Goal: Task Accomplishment & Management: Complete application form

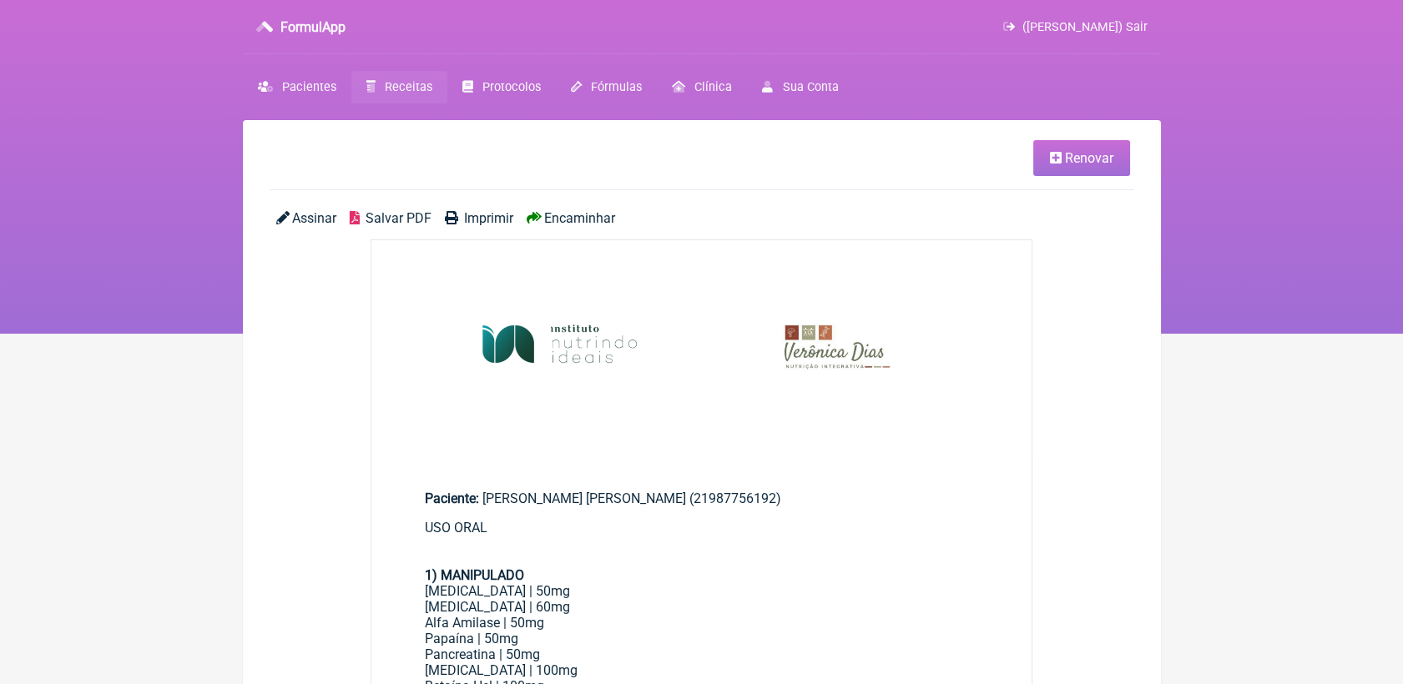
click at [422, 85] on span "Receitas" at bounding box center [409, 87] width 48 height 14
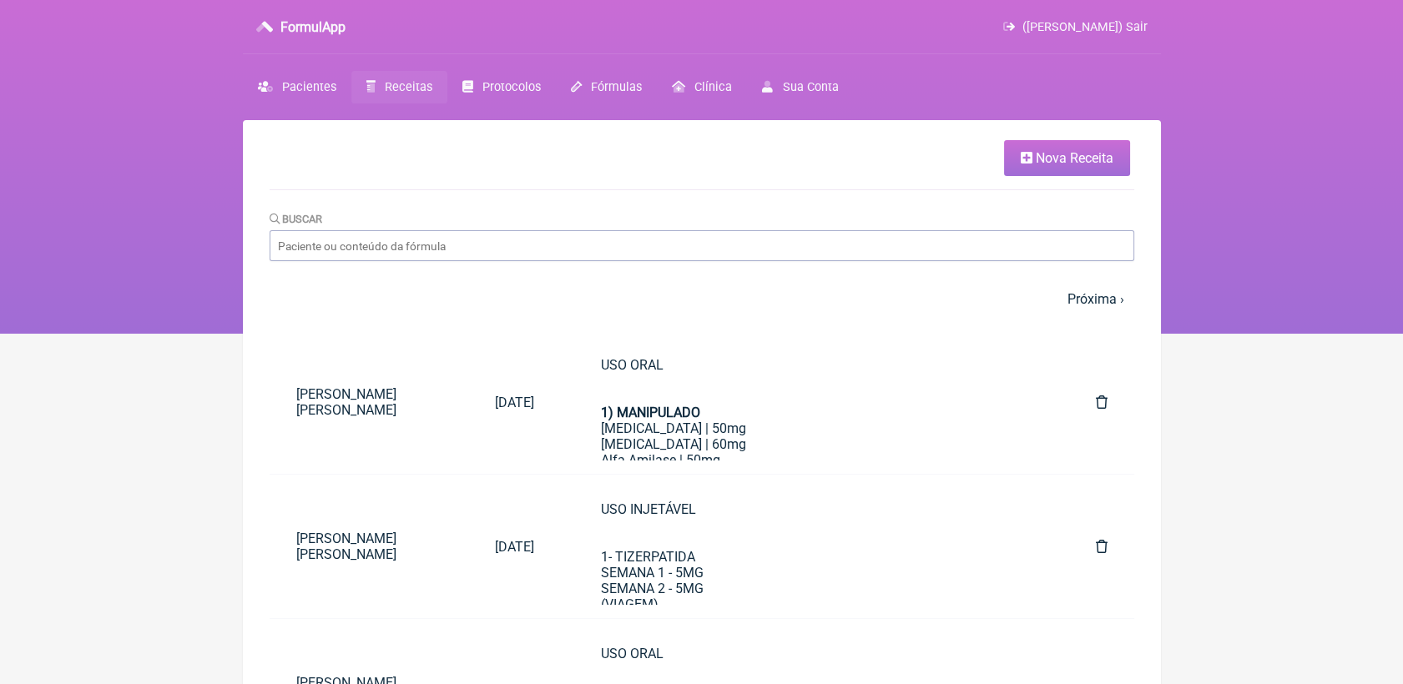
click at [1046, 157] on span "Nova Receita" at bounding box center [1075, 158] width 78 height 16
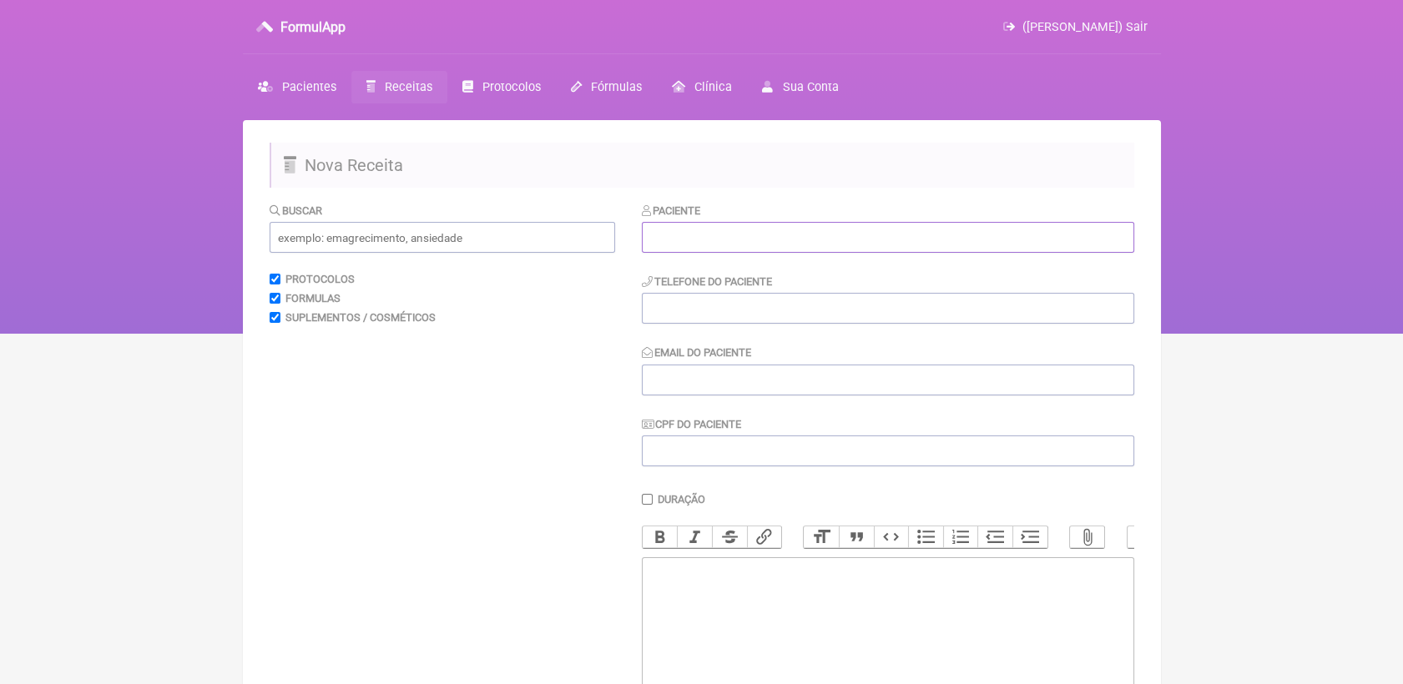
click at [757, 234] on input "text" at bounding box center [888, 237] width 492 height 31
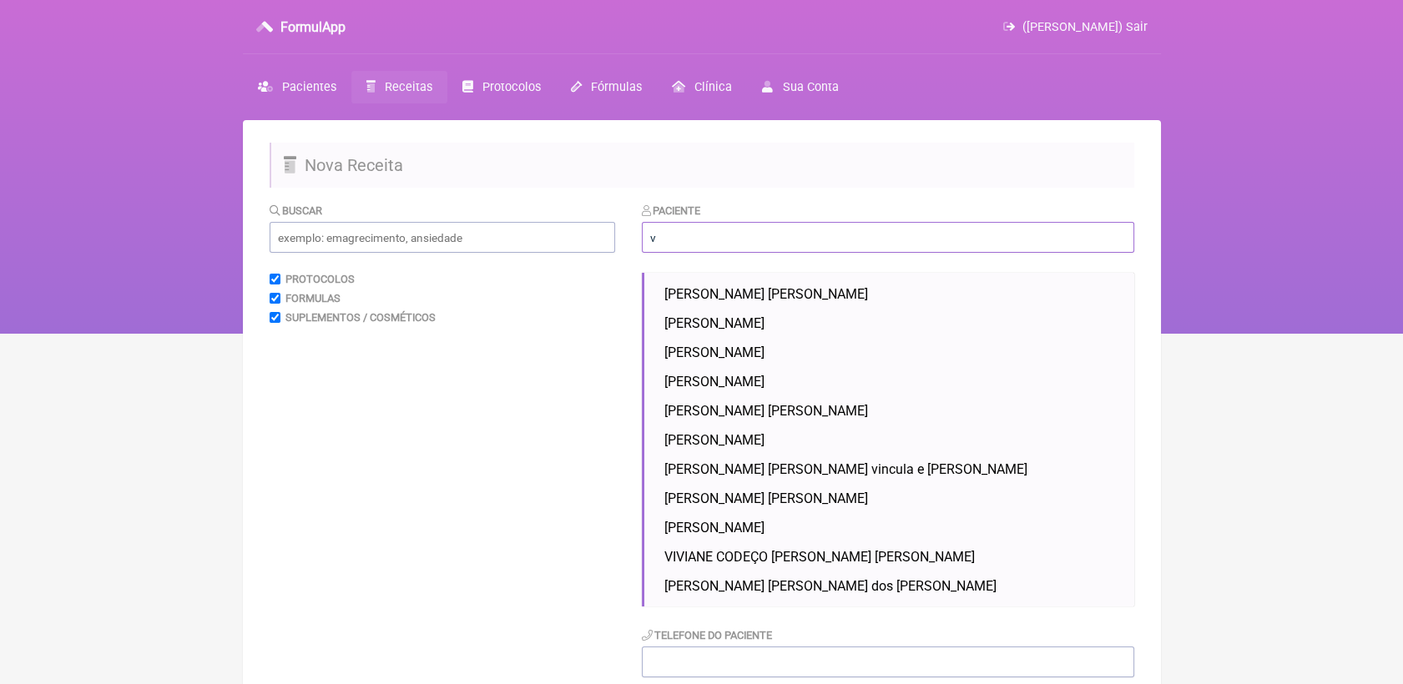
type input "v"
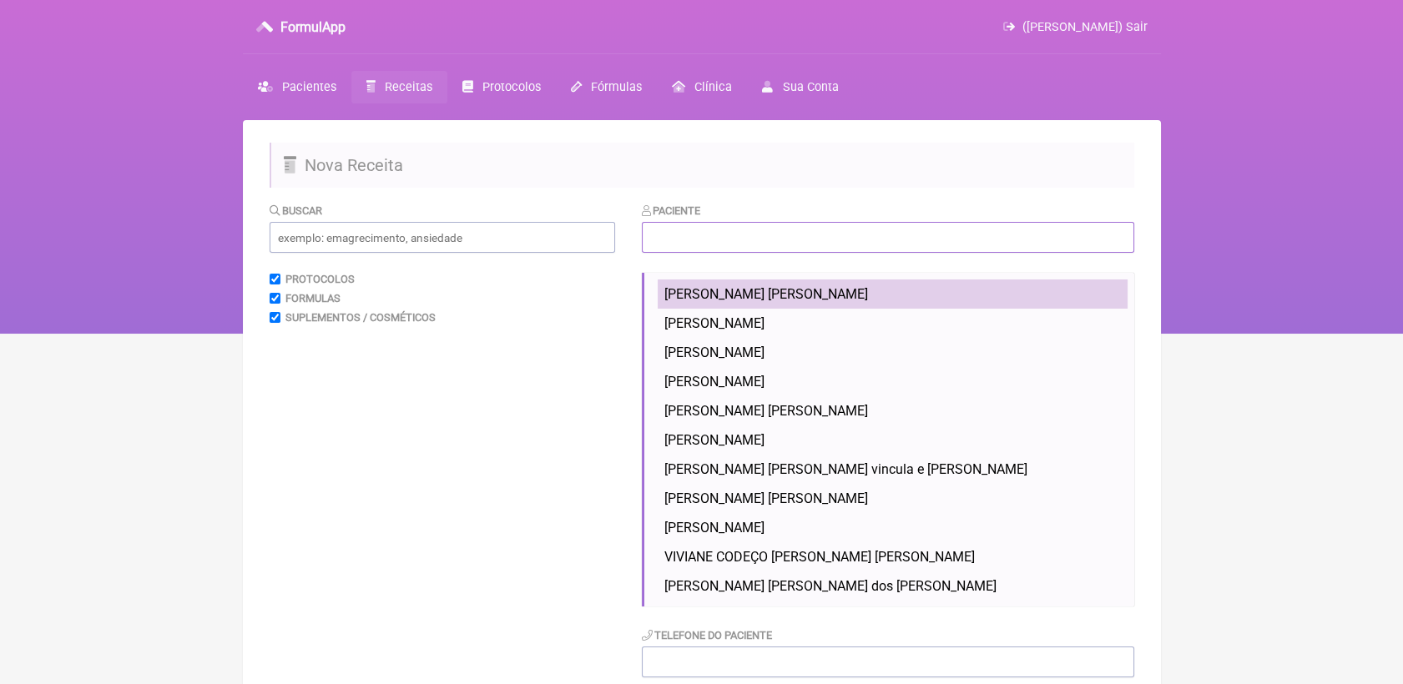
paste input "21 995341739"
type input "21 995341739"
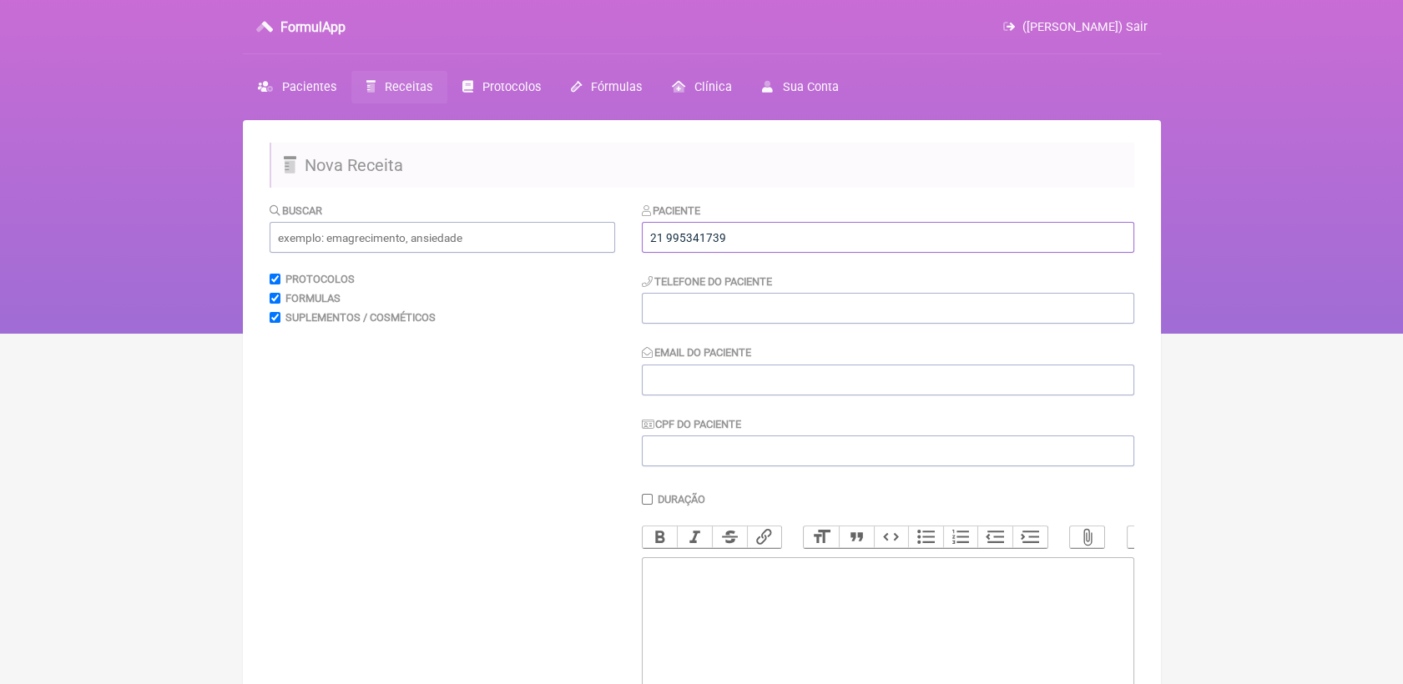
drag, startPoint x: 739, startPoint y: 237, endPoint x: 592, endPoint y: 256, distance: 148.1
click at [592, 256] on form "Buscar Protocolos Formulas Suplementos / Cosméticos Paciente 21 995341739 Telef…" at bounding box center [702, 525] width 865 height 647
paste input "Alessandra Cruz Farias"
type input "Alessandra Cruz Farias"
click at [681, 304] on input "tel" at bounding box center [888, 308] width 492 height 31
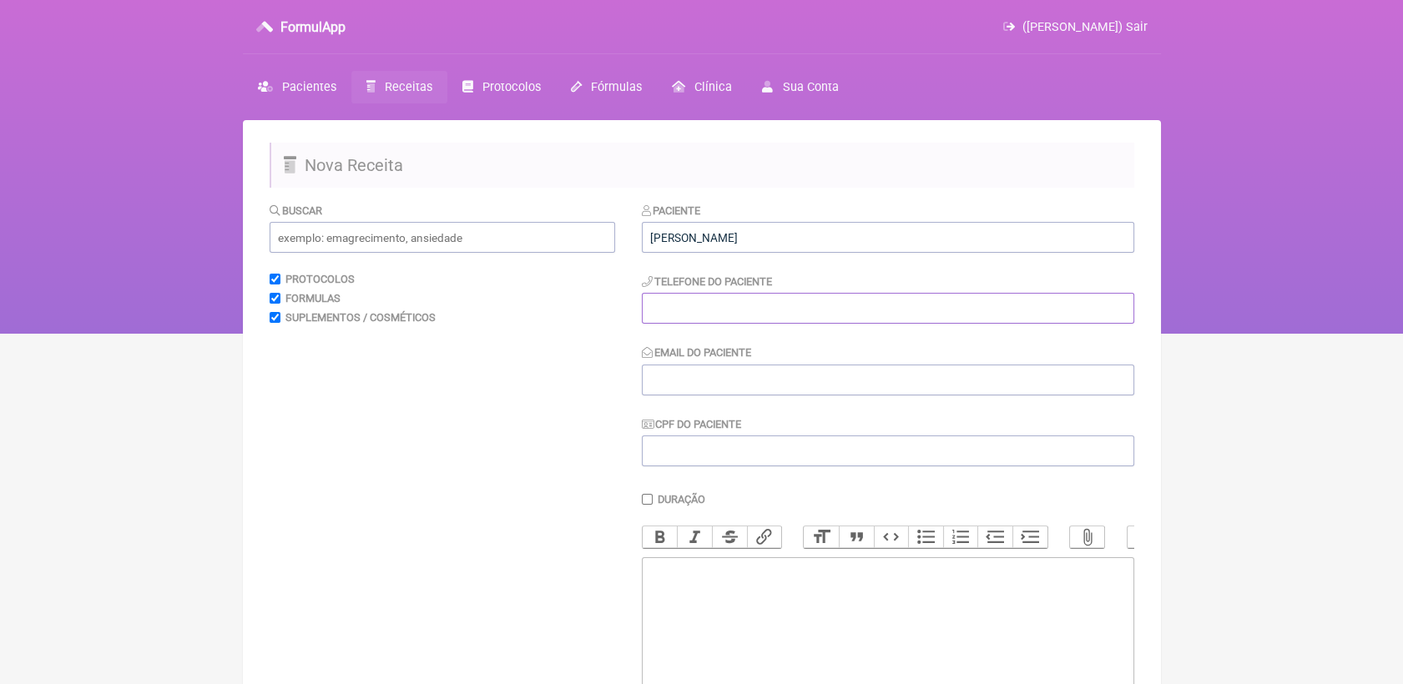
paste input "21 995341739"
type input "21 995341739"
drag, startPoint x: 729, startPoint y: 391, endPoint x: 568, endPoint y: 302, distance: 183.8
click at [729, 391] on input "Email do Paciente" at bounding box center [888, 380] width 492 height 31
paste input "21 995341739"
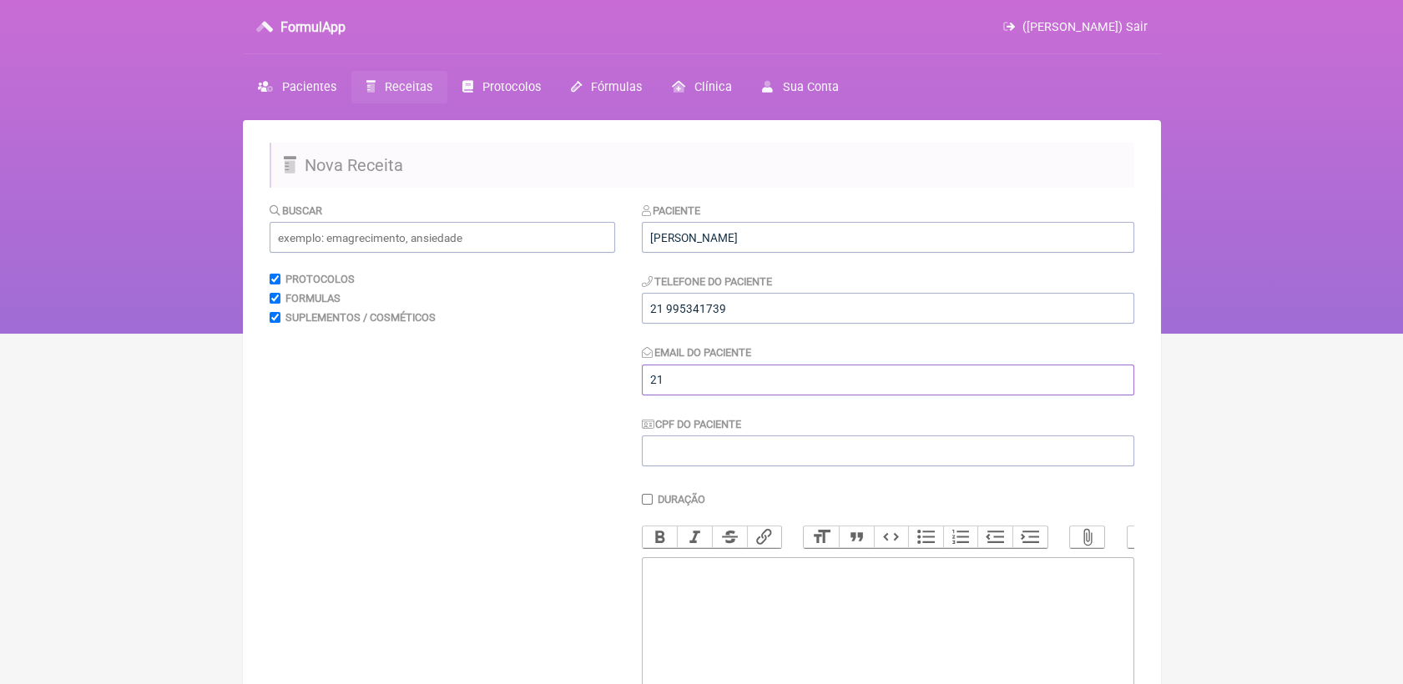
type input "2"
paste input "alecruzfarias@gmail.com"
type input "alecruzfarias@gmail.com"
click at [762, 613] on trix-editor at bounding box center [888, 658] width 492 height 200
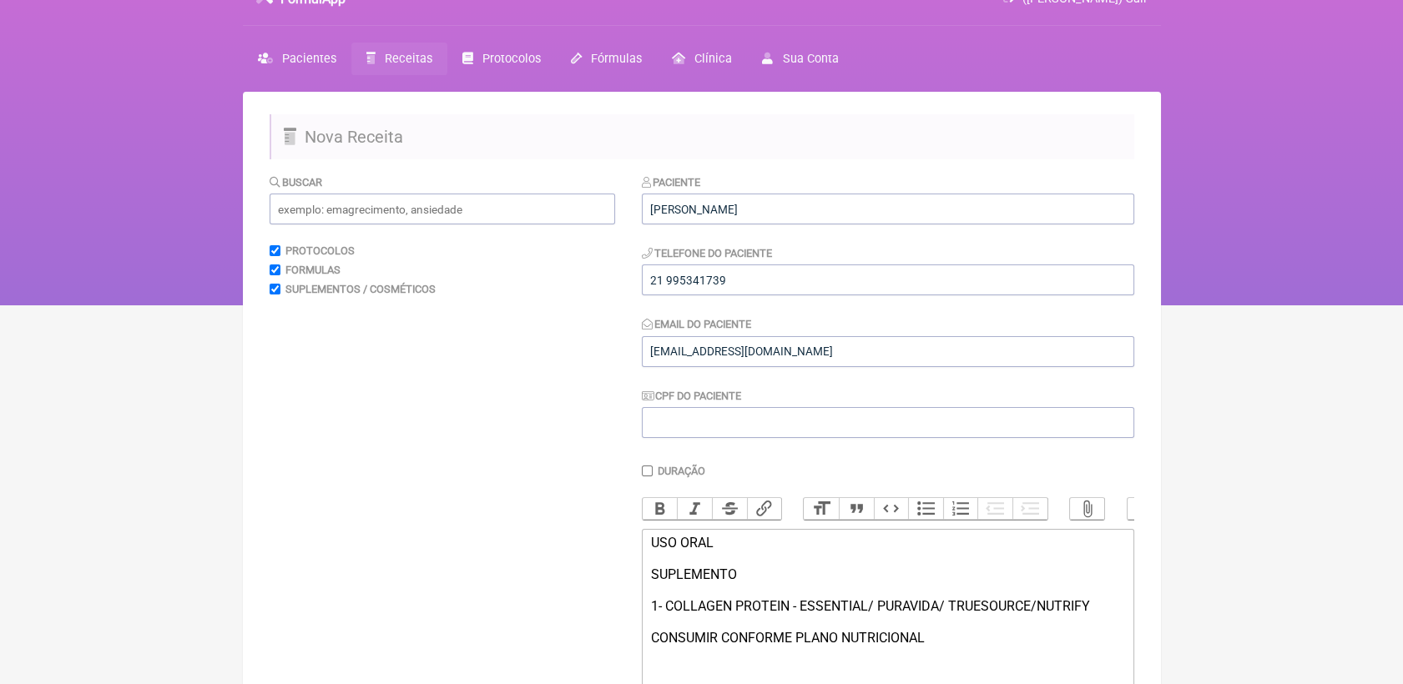
scroll to position [45, 0]
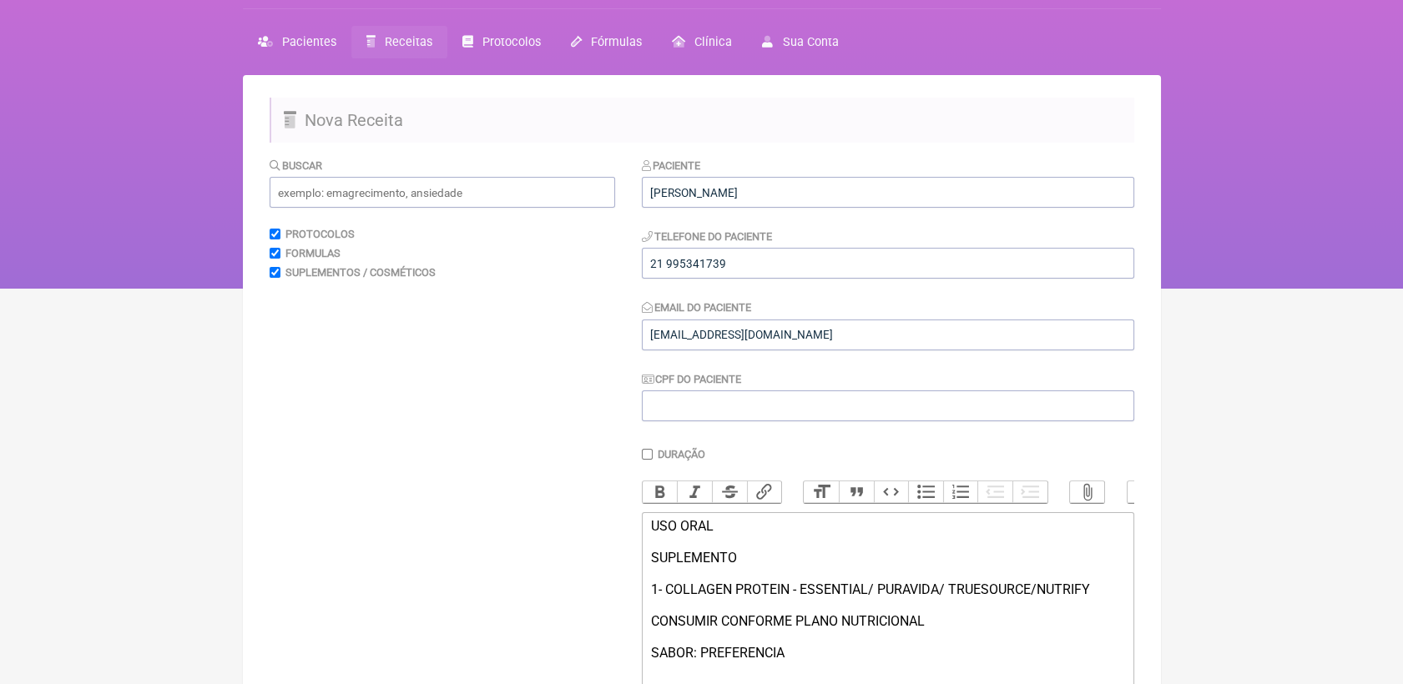
type trix-editor "<div>USO ORAL<br><br>SUPLEMENTO<br><br>1- COLLAGEN PROTEIN - ESSENTIAL/ PURAVID…"
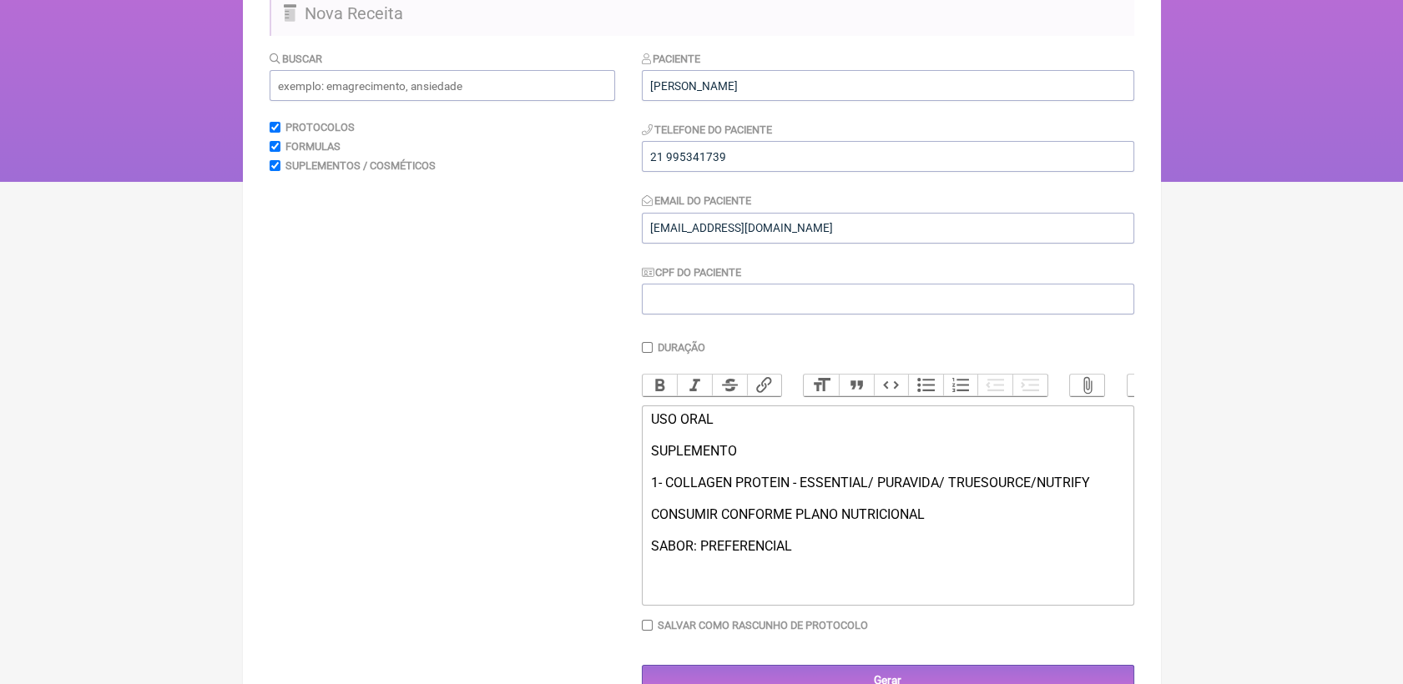
scroll to position [209, 0]
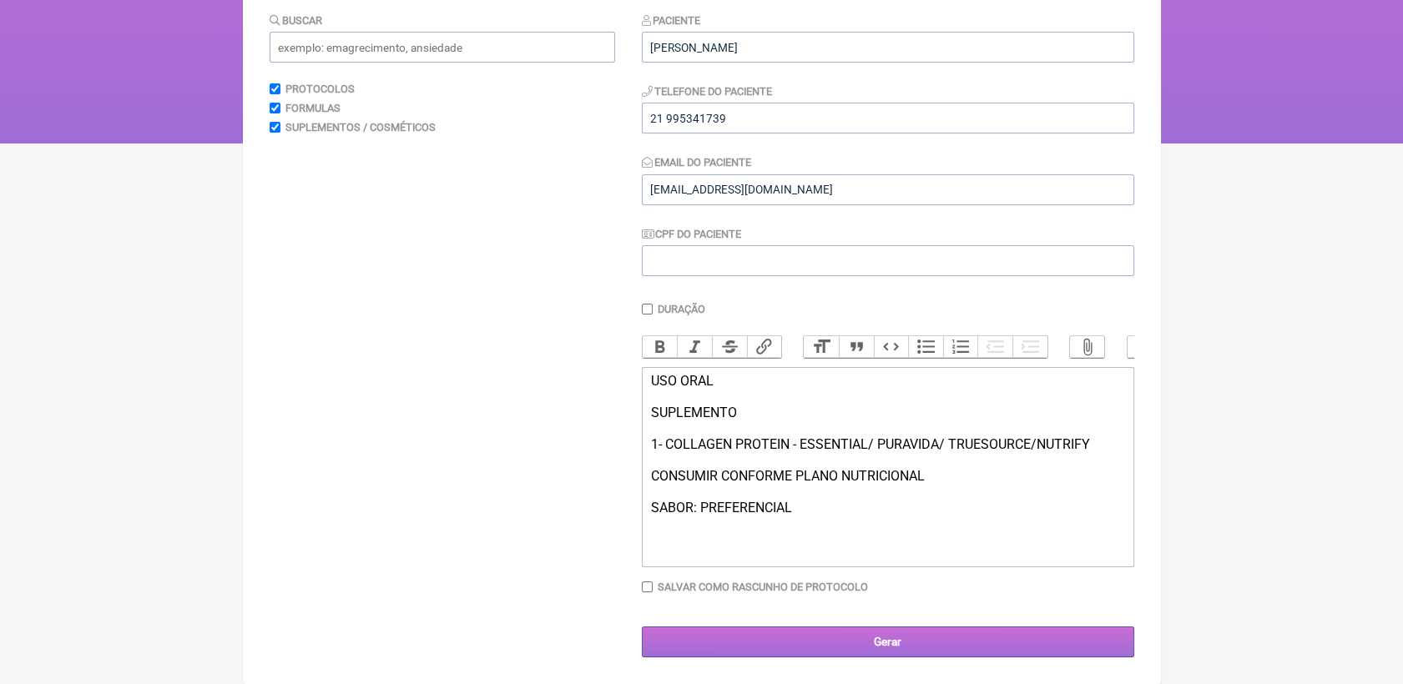
click at [951, 644] on input "Gerar" at bounding box center [888, 642] width 492 height 31
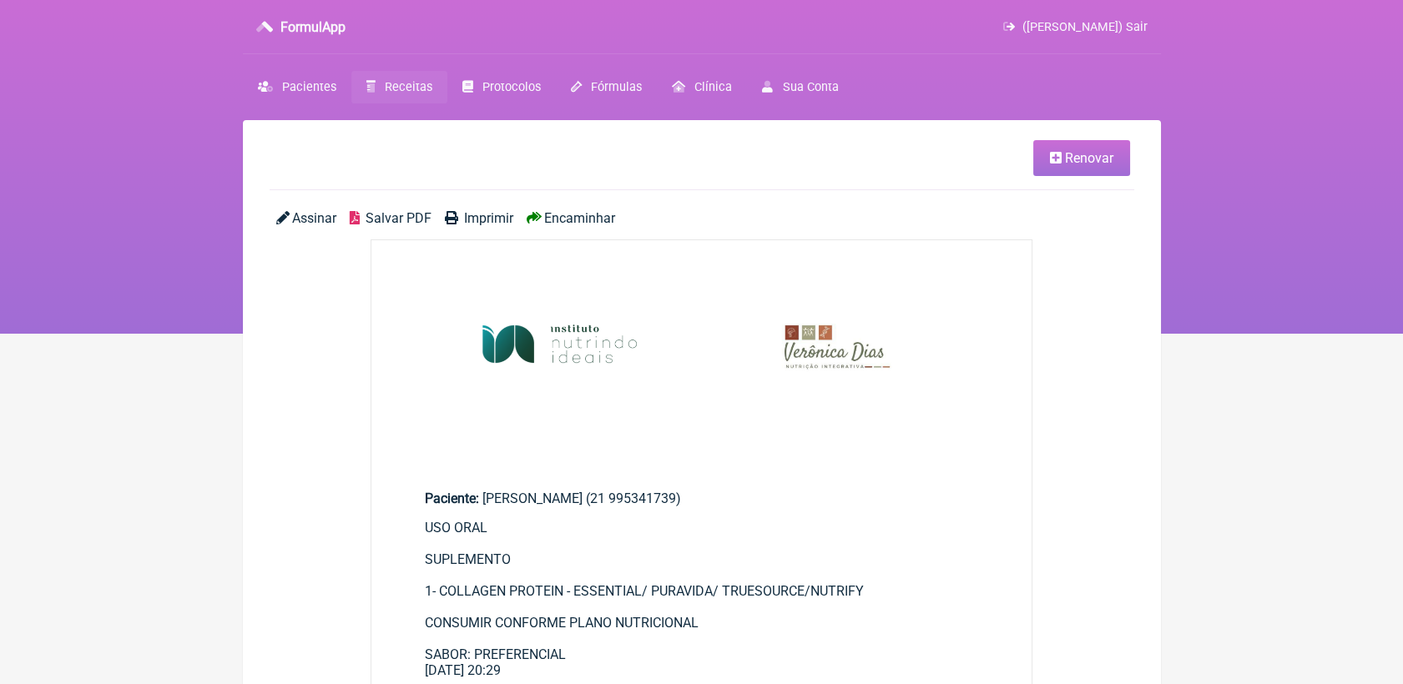
click at [414, 83] on span "Receitas" at bounding box center [409, 87] width 48 height 14
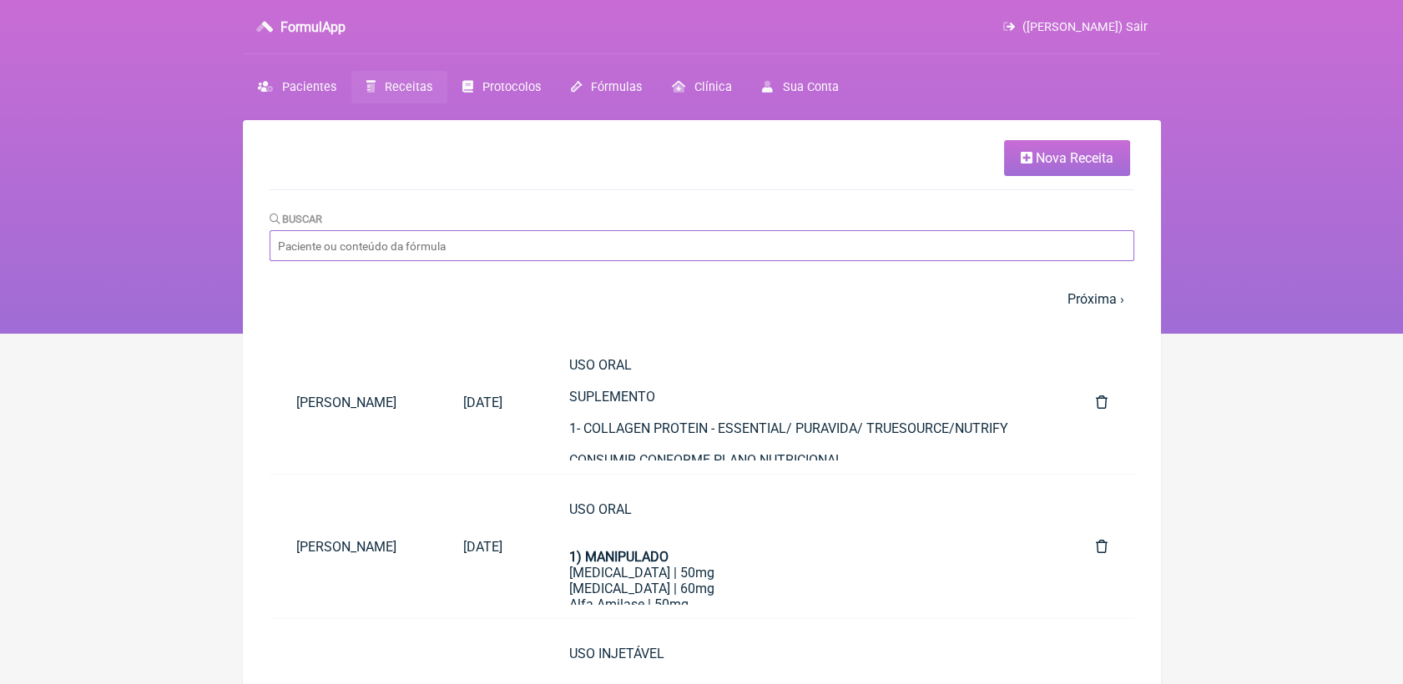
click at [481, 250] on input "Buscar" at bounding box center [702, 245] width 865 height 31
type input "[PERSON_NAME]"
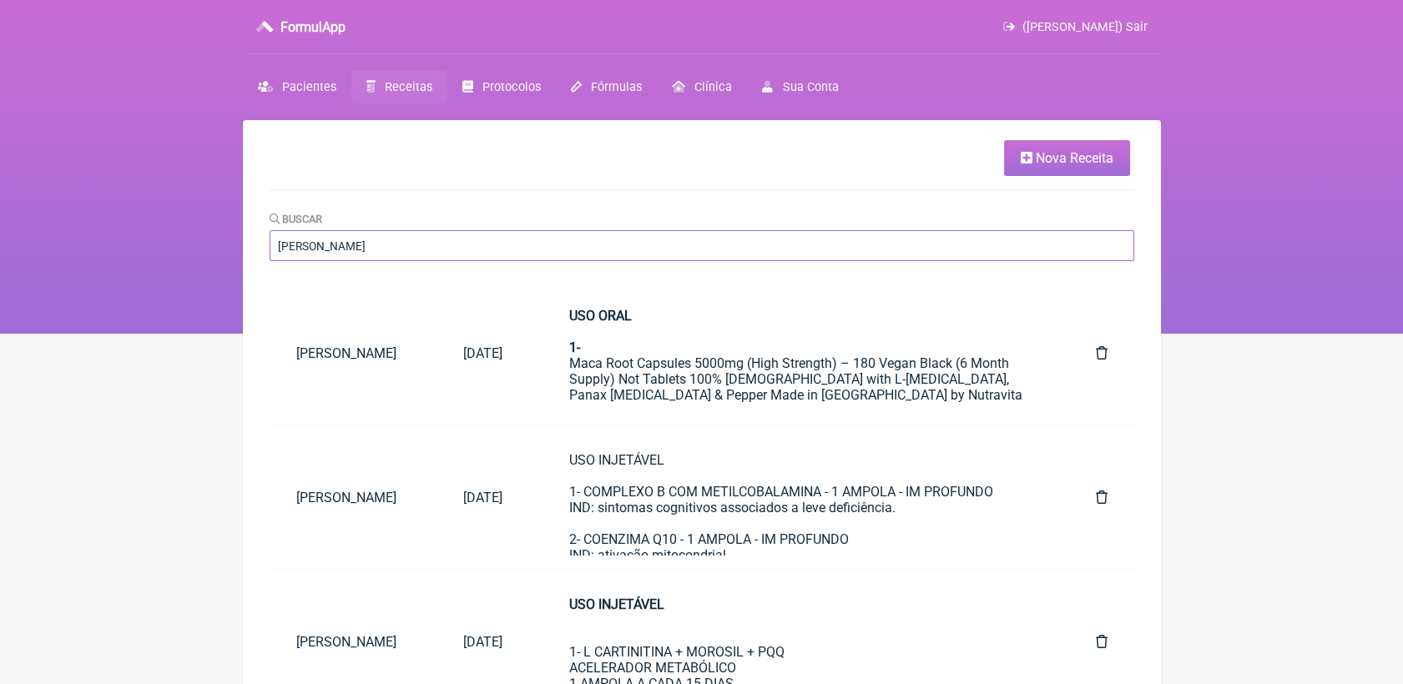
click at [553, 247] on input "[PERSON_NAME]" at bounding box center [702, 245] width 865 height 31
type input "[PERSON_NAME]"
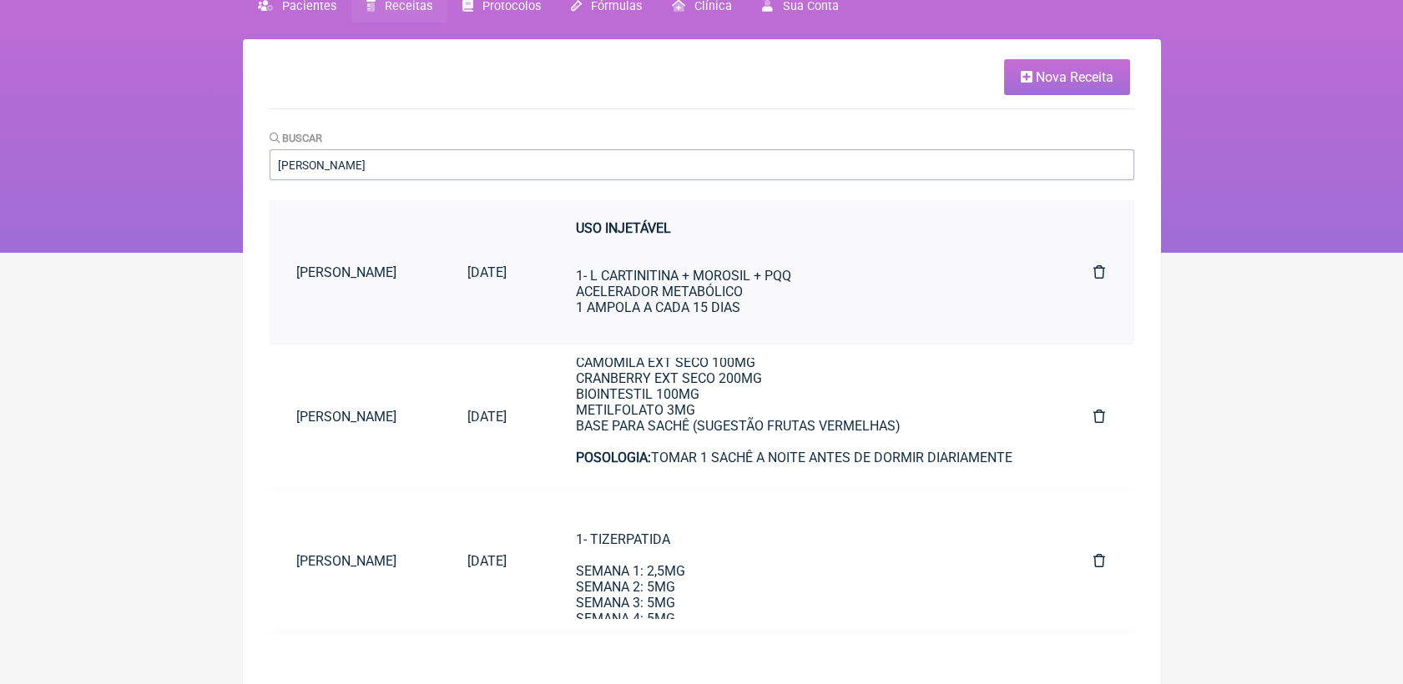
scroll to position [4, 0]
click at [404, 6] on span "Receitas" at bounding box center [409, 6] width 48 height 14
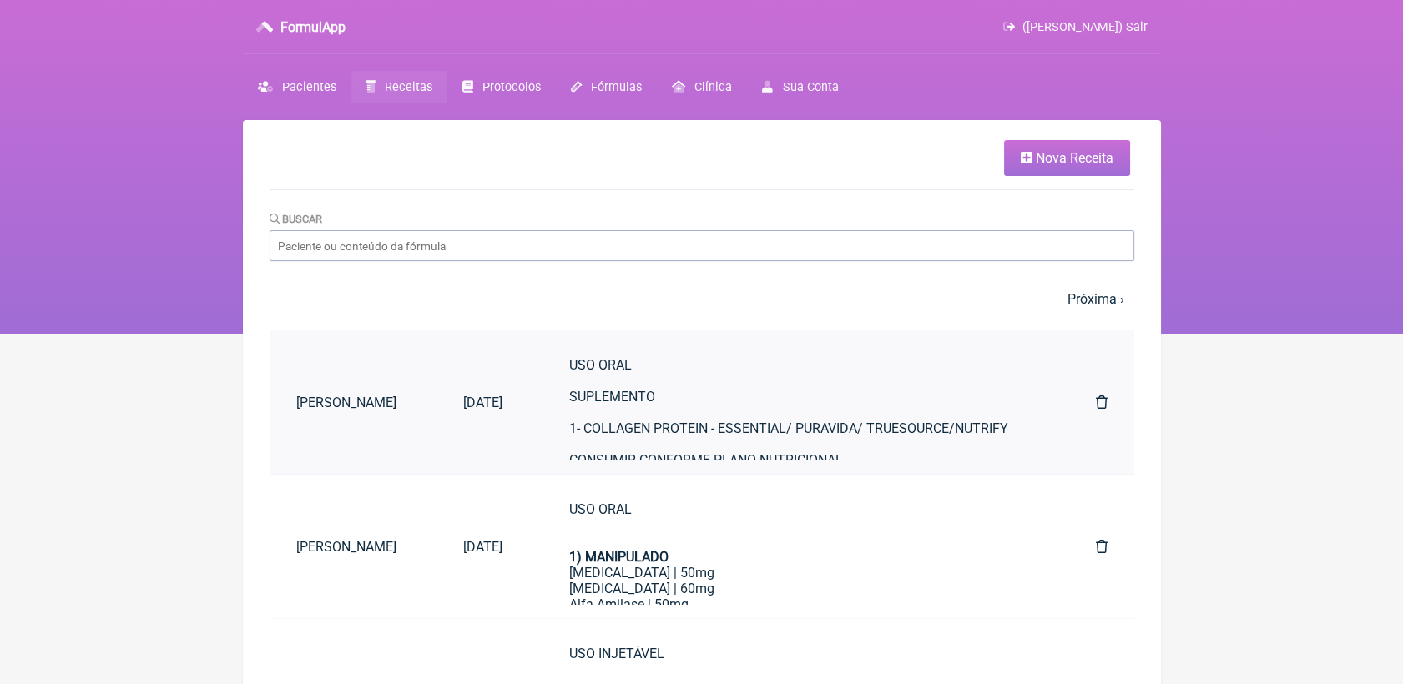
click at [741, 435] on div "USO ORAL SUPLEMENTO 1- COLLAGEN PROTEIN - ESSENTIAL/ PURAVIDA/ TRUESOURCE/NUTRI…" at bounding box center [799, 428] width 460 height 143
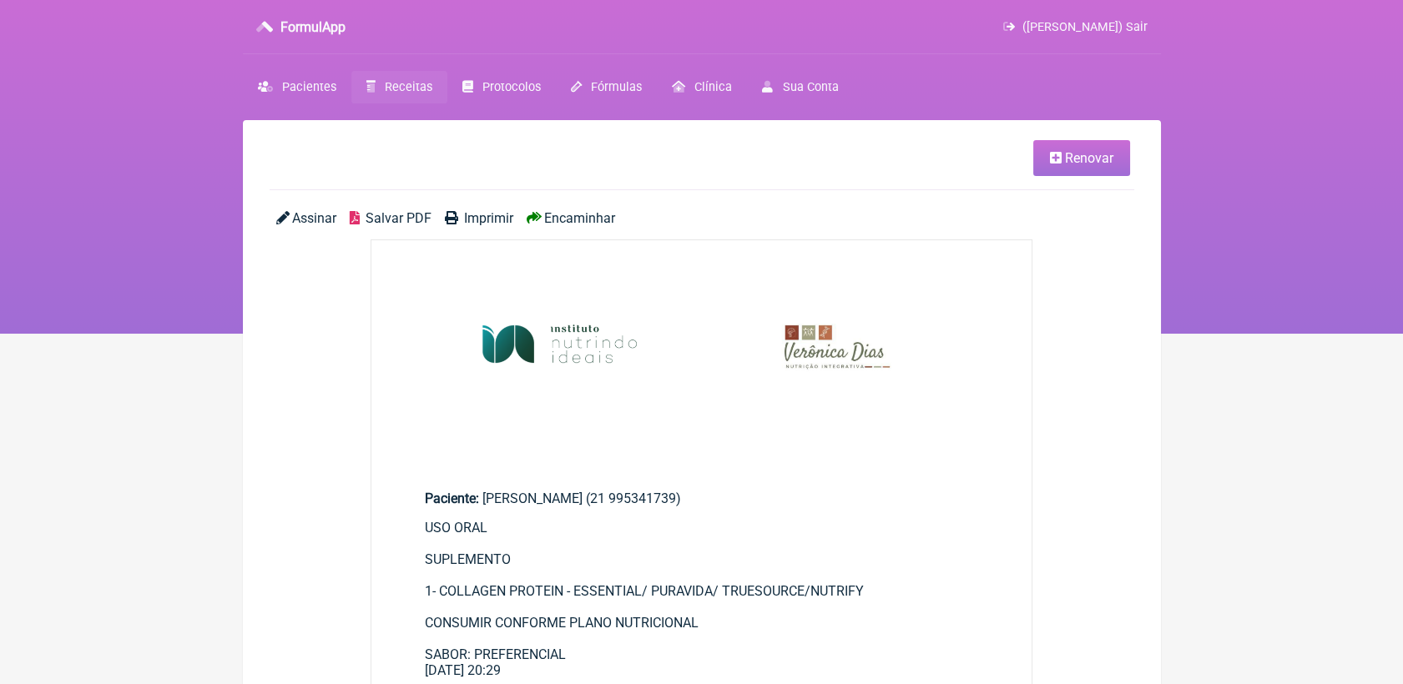
click at [411, 214] on span "Salvar PDF" at bounding box center [399, 218] width 66 height 16
